Goal: Information Seeking & Learning: Learn about a topic

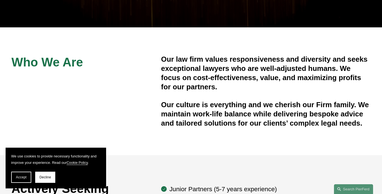
scroll to position [139, 0]
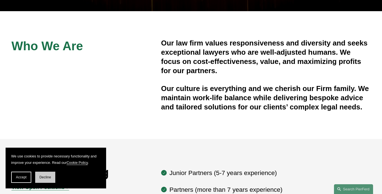
click at [45, 180] on button "Decline" at bounding box center [45, 177] width 20 height 11
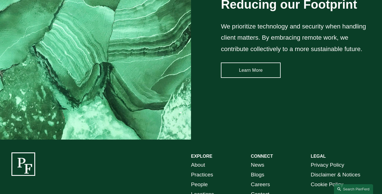
scroll to position [799, 0]
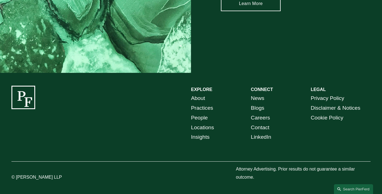
click at [265, 117] on link "Careers" at bounding box center [259, 118] width 19 height 10
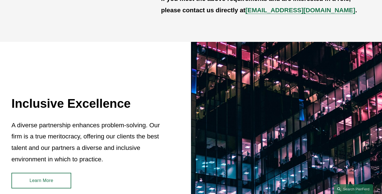
scroll to position [251, 0]
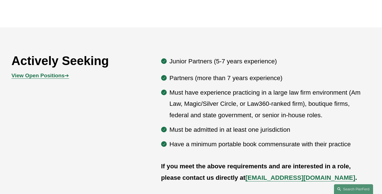
click at [57, 78] on strong "View Open Positions" at bounding box center [37, 76] width 53 height 6
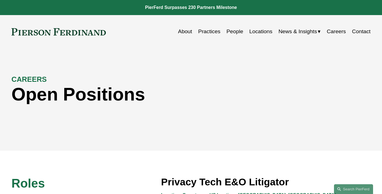
click at [260, 32] on link "Locations" at bounding box center [260, 31] width 23 height 11
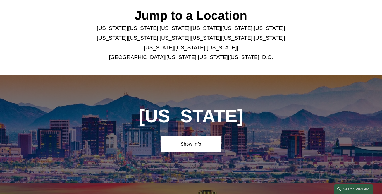
scroll to position [167, 0]
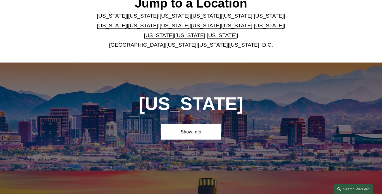
click at [254, 28] on link "[US_STATE]" at bounding box center [269, 26] width 30 height 6
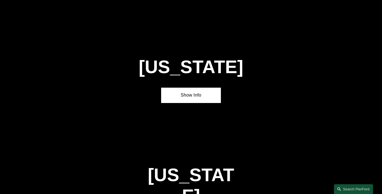
scroll to position [1432, 0]
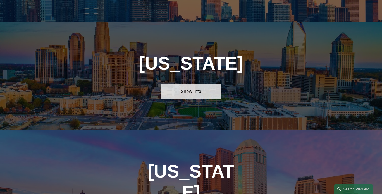
click at [195, 84] on link "Show Info" at bounding box center [191, 91] width 60 height 15
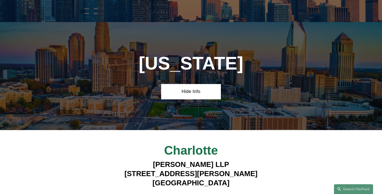
scroll to position [1488, 0]
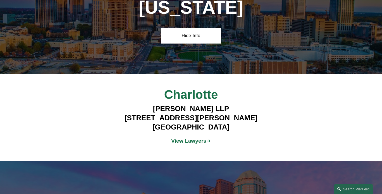
click at [190, 138] on strong "View Lawyers" at bounding box center [188, 141] width 35 height 6
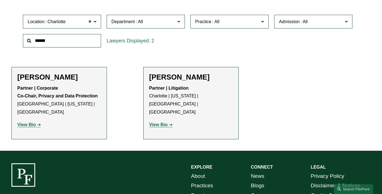
scroll to position [167, 0]
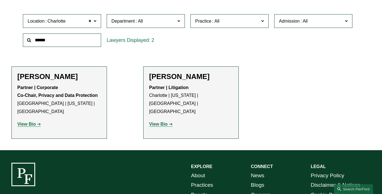
click at [26, 122] on strong "View Bio" at bounding box center [26, 124] width 18 height 5
click at [156, 122] on strong "View Bio" at bounding box center [158, 124] width 18 height 5
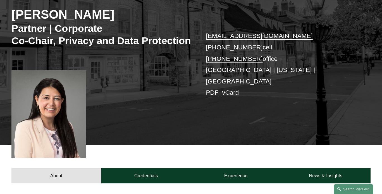
scroll to position [139, 0]
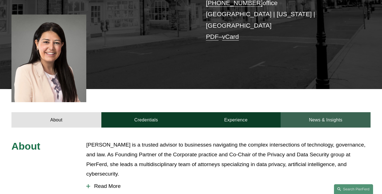
click at [310, 122] on link "News & Insights" at bounding box center [325, 119] width 90 height 15
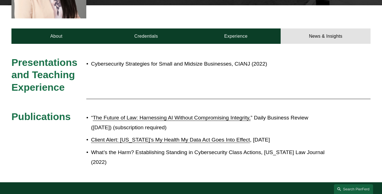
scroll to position [0, 0]
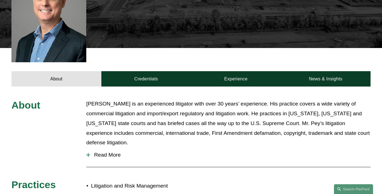
scroll to position [136, 0]
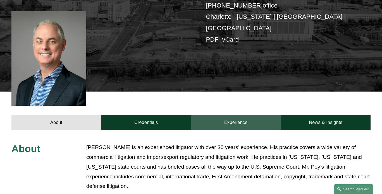
click at [237, 115] on link "Experience" at bounding box center [236, 122] width 90 height 15
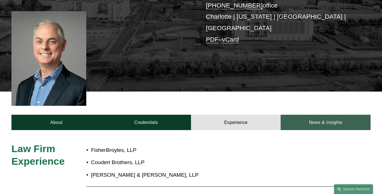
click at [323, 115] on link "News & Insights" at bounding box center [325, 122] width 90 height 15
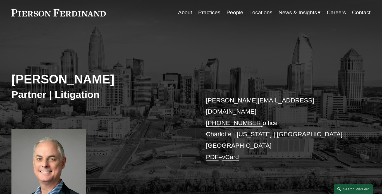
scroll to position [0, 0]
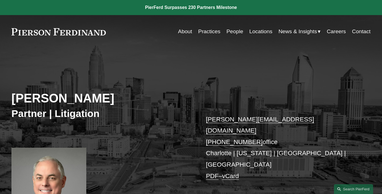
click at [256, 33] on link "Locations" at bounding box center [260, 31] width 23 height 11
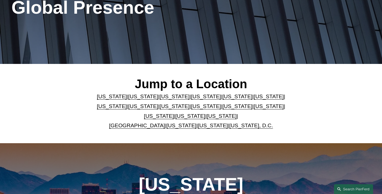
scroll to position [112, 0]
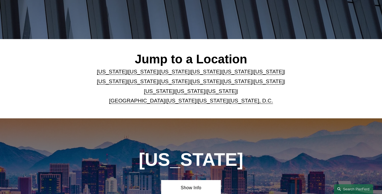
click at [222, 72] on link "[US_STATE]" at bounding box center [237, 72] width 30 height 6
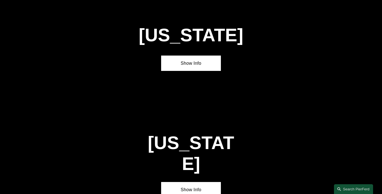
scroll to position [668, 0]
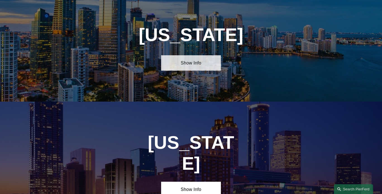
click at [194, 71] on link "Show Info" at bounding box center [191, 62] width 60 height 15
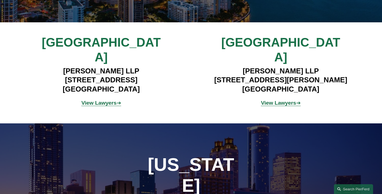
scroll to position [752, 0]
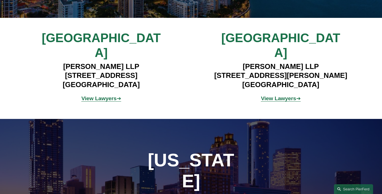
click at [100, 95] on strong "View Lawyers" at bounding box center [98, 98] width 35 height 6
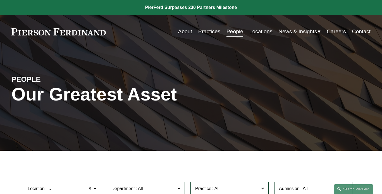
click at [257, 33] on link "Locations" at bounding box center [260, 31] width 23 height 11
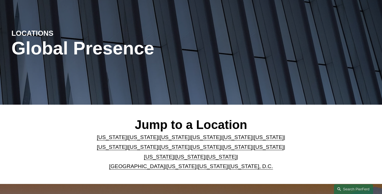
scroll to position [84, 0]
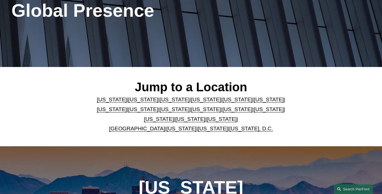
click at [222, 112] on link "[US_STATE]" at bounding box center [237, 109] width 30 height 6
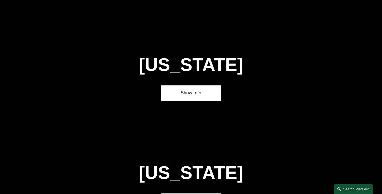
scroll to position [1323, 0]
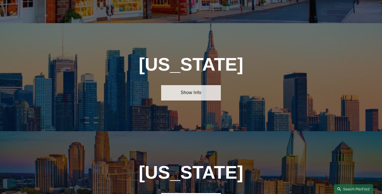
click at [194, 85] on link "Show Info" at bounding box center [191, 92] width 60 height 15
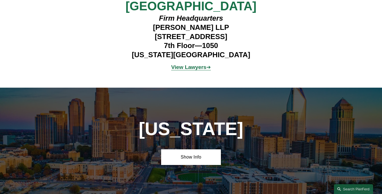
scroll to position [1490, 0]
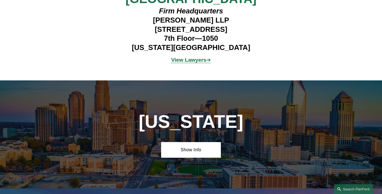
click at [196, 57] on strong "View Lawyers" at bounding box center [188, 60] width 35 height 6
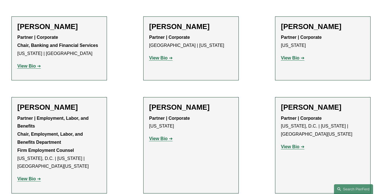
scroll to position [642, 0]
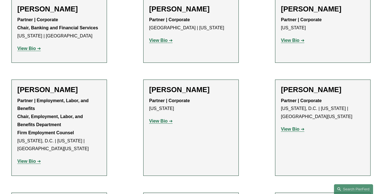
click at [294, 127] on strong "View Bio" at bounding box center [290, 129] width 18 height 5
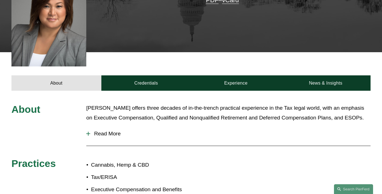
scroll to position [195, 0]
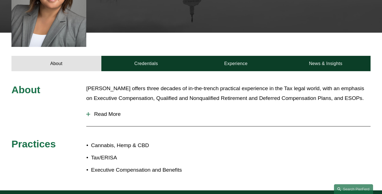
click at [117, 111] on span "Read More" at bounding box center [230, 114] width 280 height 6
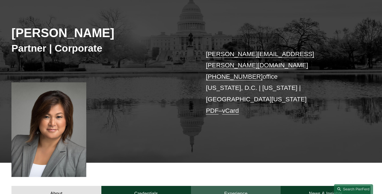
scroll to position [84, 0]
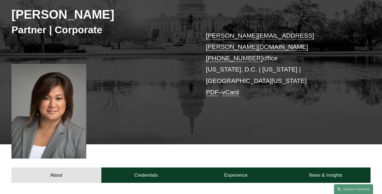
click at [233, 89] on link "vCard" at bounding box center [230, 92] width 17 height 7
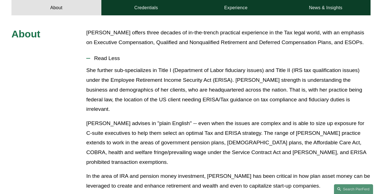
scroll to position [0, 0]
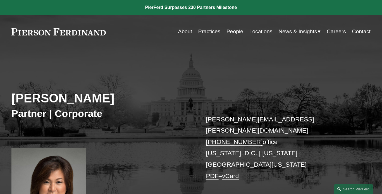
click at [178, 30] on link "About" at bounding box center [185, 31] width 14 height 11
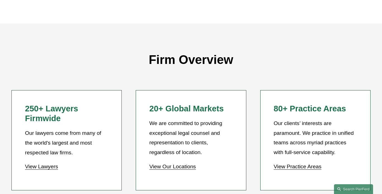
scroll to position [474, 0]
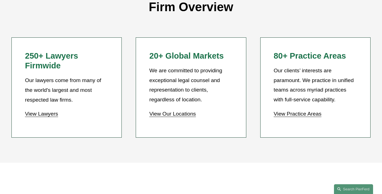
click at [299, 114] on link "View Practice Areas" at bounding box center [297, 114] width 48 height 6
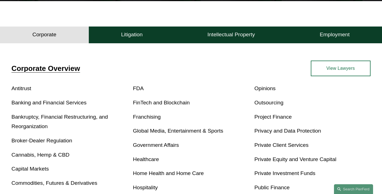
scroll to position [167, 0]
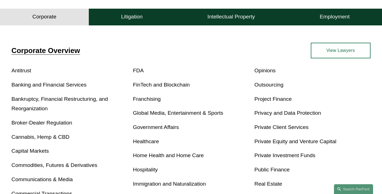
click at [70, 87] on link "Banking and Financial Services" at bounding box center [48, 85] width 75 height 6
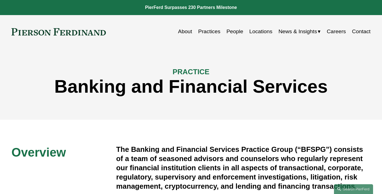
click at [336, 32] on link "Careers" at bounding box center [335, 31] width 19 height 11
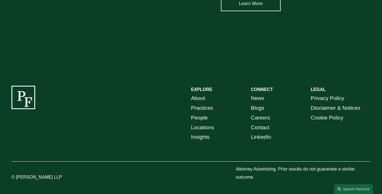
scroll to position [799, 0]
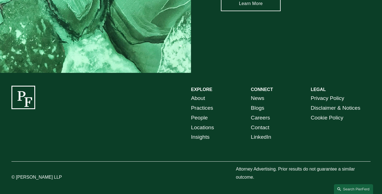
click at [260, 98] on link "News" at bounding box center [256, 98] width 13 height 10
